Goal: Task Accomplishment & Management: Manage account settings

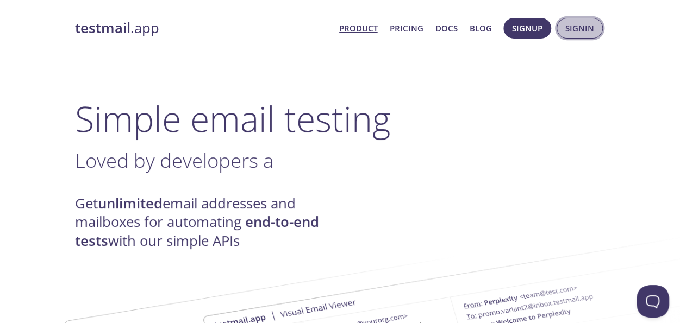
click at [594, 27] on button "Signin" at bounding box center [579, 28] width 46 height 21
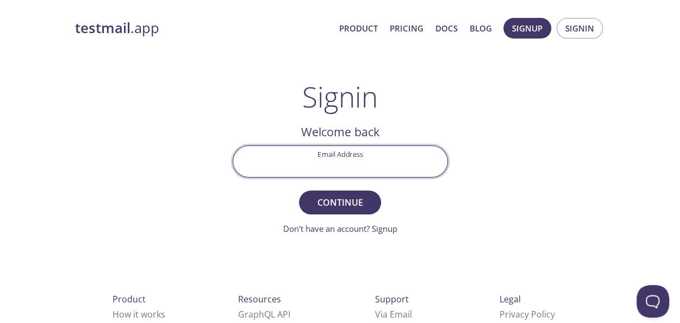
click at [305, 167] on input "Email Address" at bounding box center [340, 161] width 214 height 31
type input "[EMAIL_ADDRESS][DOMAIN_NAME]"
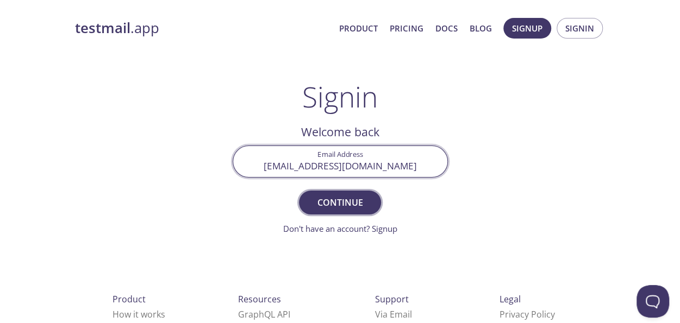
click at [320, 199] on span "Continue" at bounding box center [340, 202] width 58 height 15
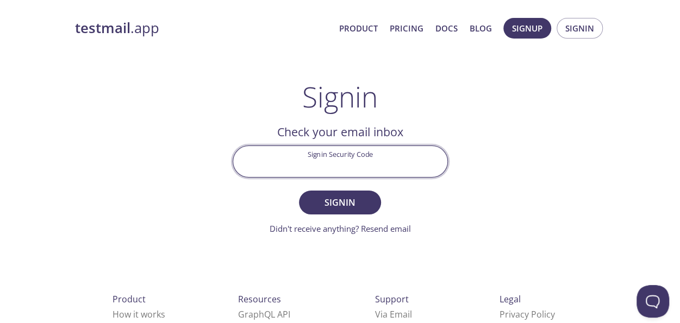
click at [347, 165] on input "Signin Security Code" at bounding box center [340, 161] width 214 height 31
paste input "1ZP3BCV"
type input "1ZP3BCV"
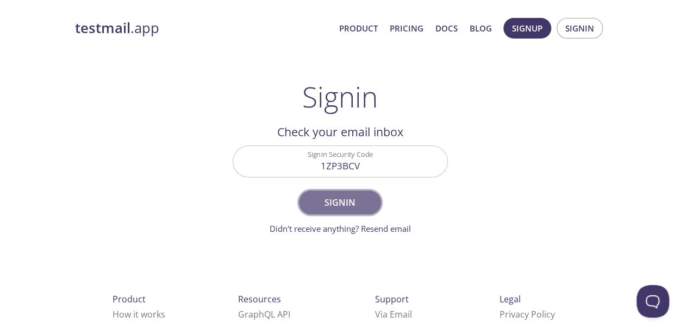
click at [328, 202] on span "Signin" at bounding box center [340, 202] width 58 height 15
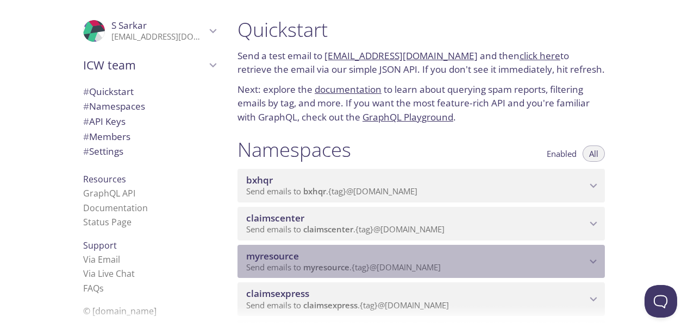
click at [586, 259] on span "myresource" at bounding box center [416, 256] width 340 height 12
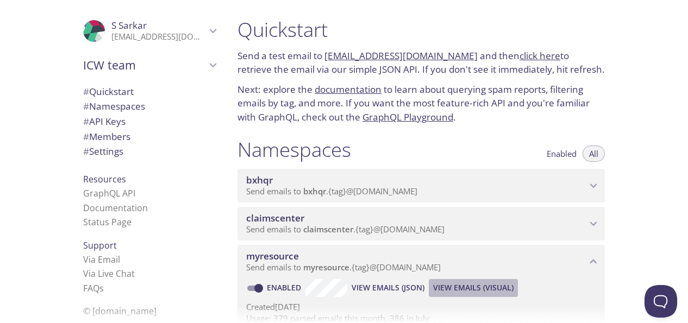
click at [479, 292] on span "View Emails (Visual)" at bounding box center [473, 287] width 80 height 13
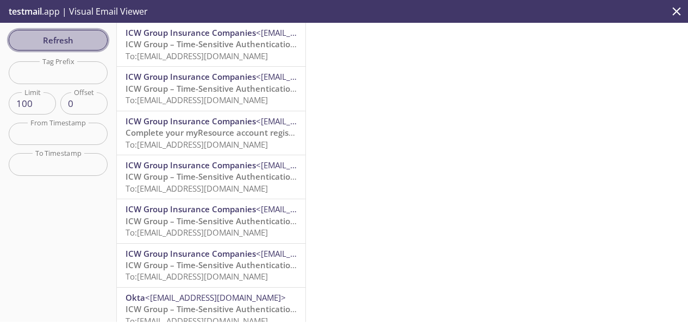
click at [69, 40] on span "Refresh" at bounding box center [57, 40] width 81 height 14
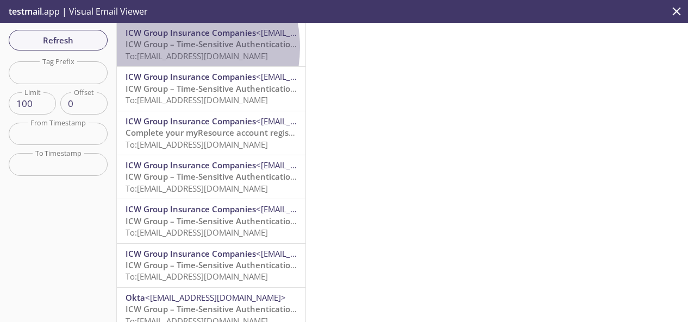
click at [166, 47] on span "ICW Group – Time-Sensitive Authentication Code" at bounding box center [221, 44] width 192 height 11
